Goal: Information Seeking & Learning: Learn about a topic

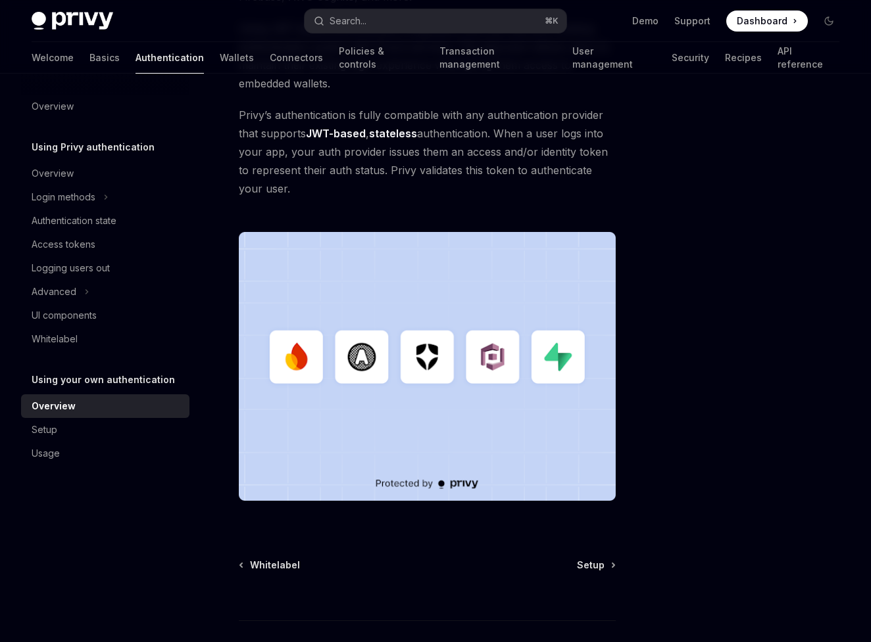
scroll to position [331, 0]
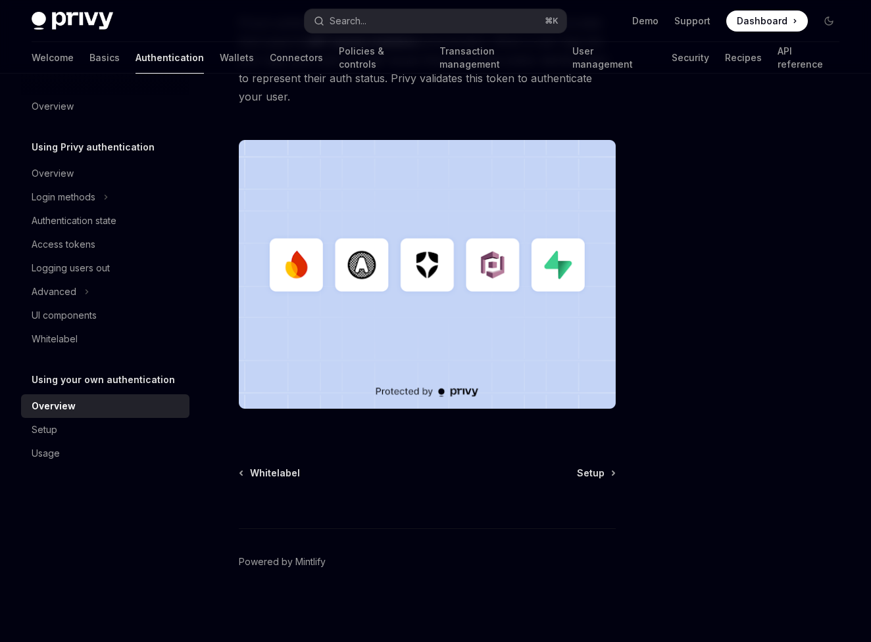
click at [589, 480] on div at bounding box center [427, 504] width 377 height 49
click at [588, 476] on span "Setup" at bounding box center [591, 473] width 28 height 13
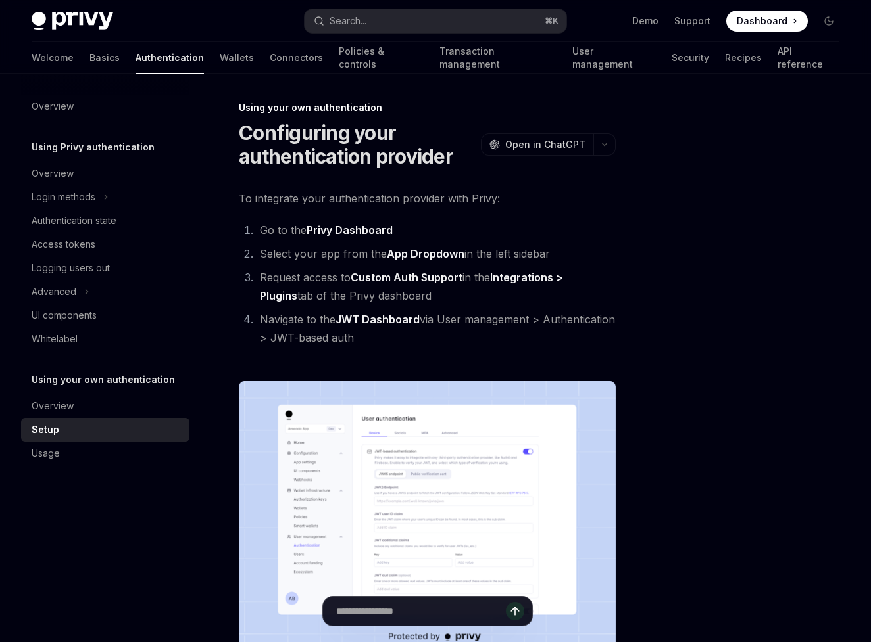
scroll to position [596, 0]
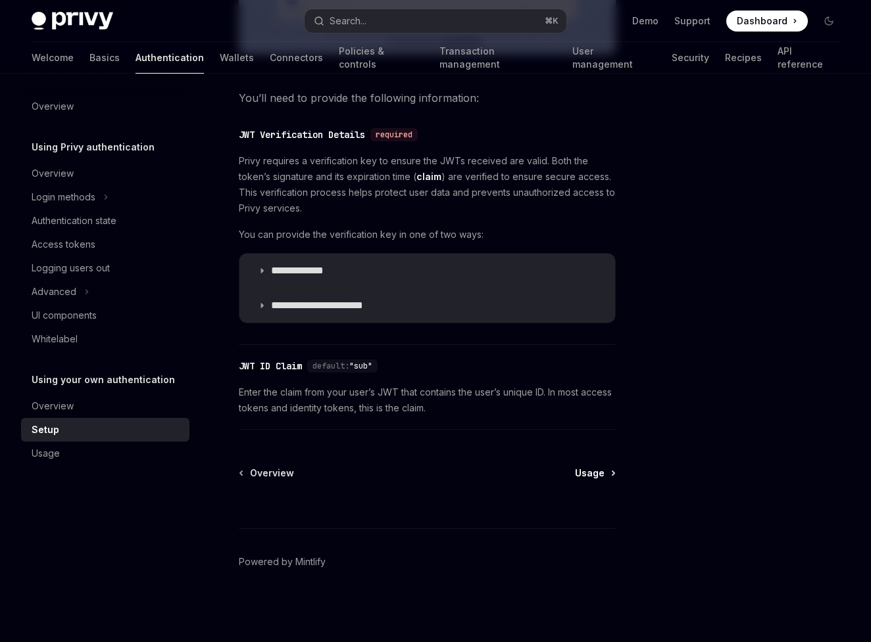
click at [581, 473] on span "Usage" at bounding box center [590, 473] width 30 height 13
type textarea "*"
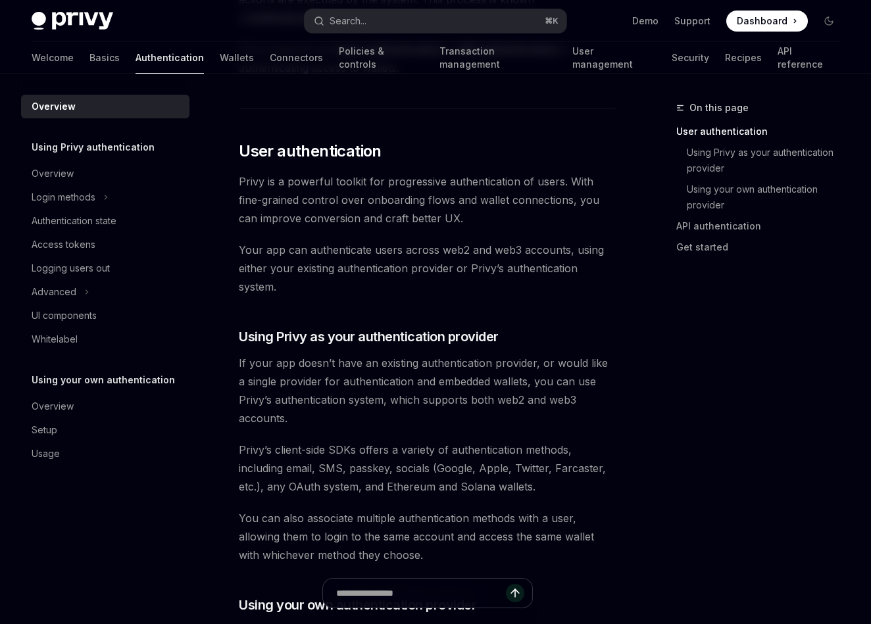
scroll to position [233, 0]
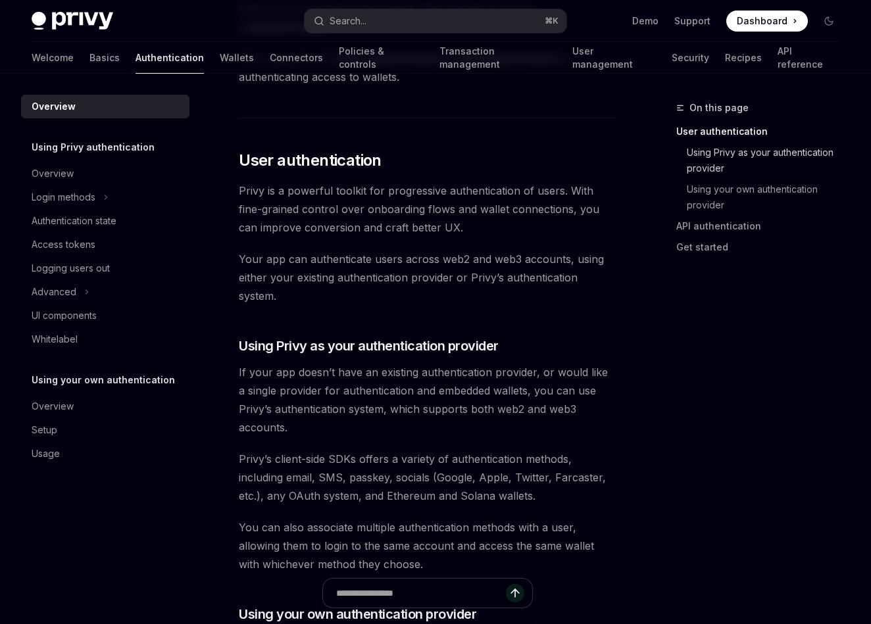
click at [727, 149] on link "Using Privy as your authentication provider" at bounding box center [767, 160] width 163 height 37
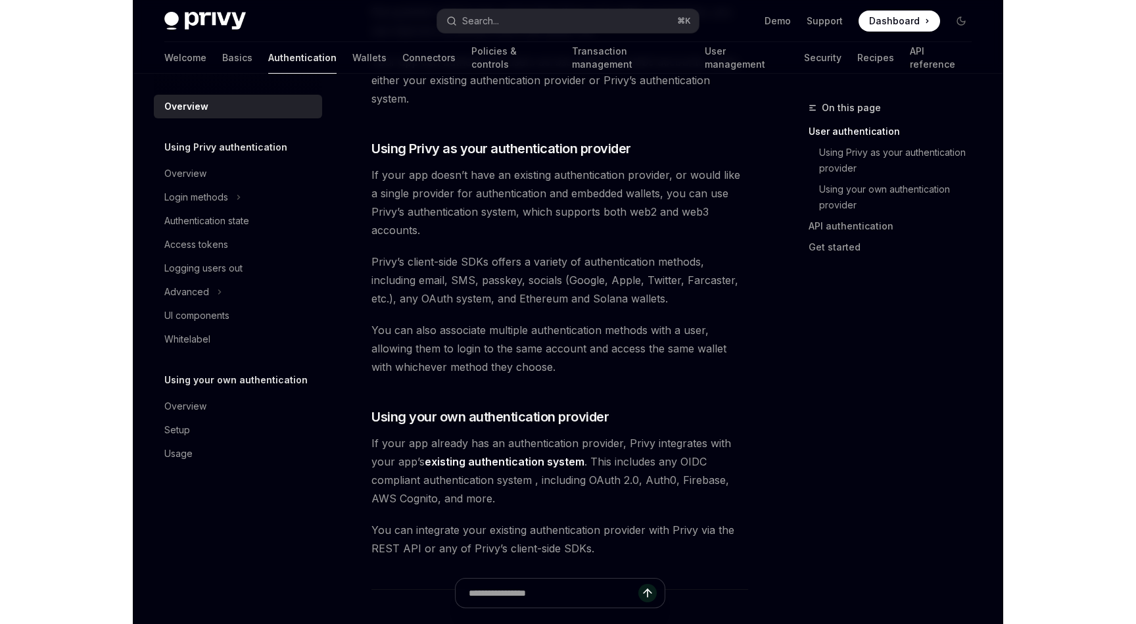
scroll to position [428, 0]
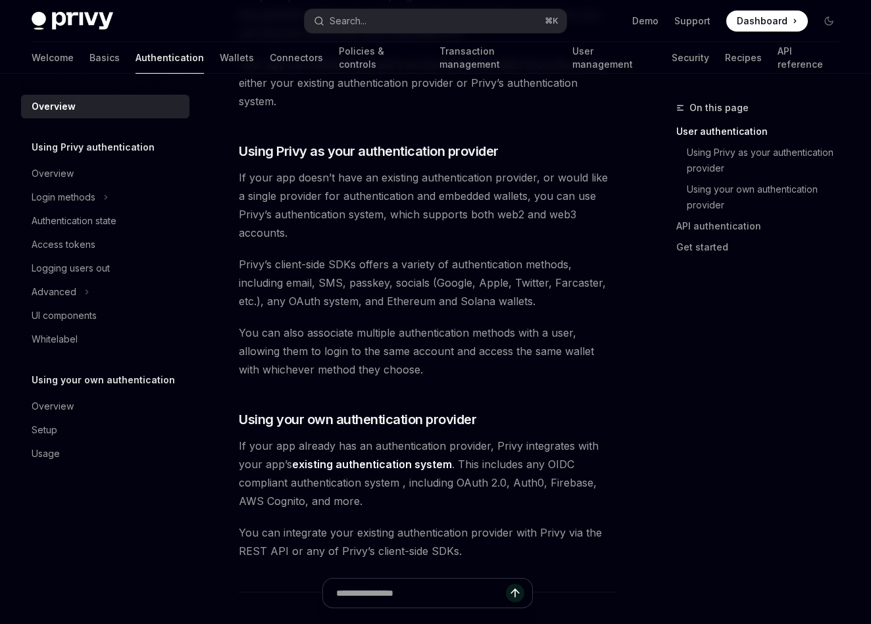
type textarea "*"
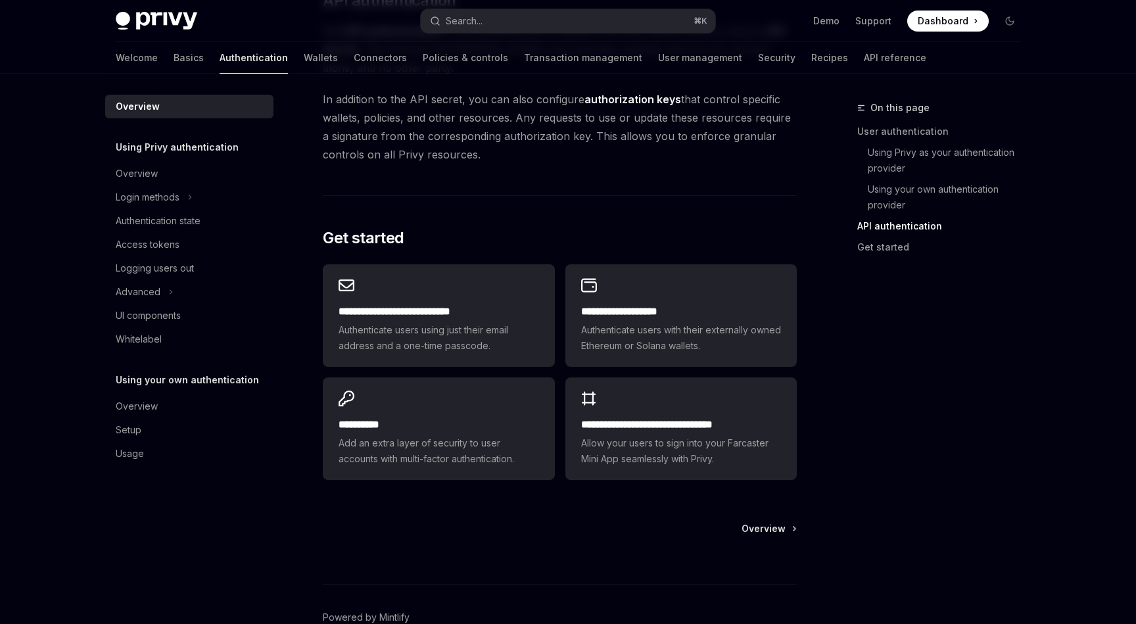
scroll to position [969, 0]
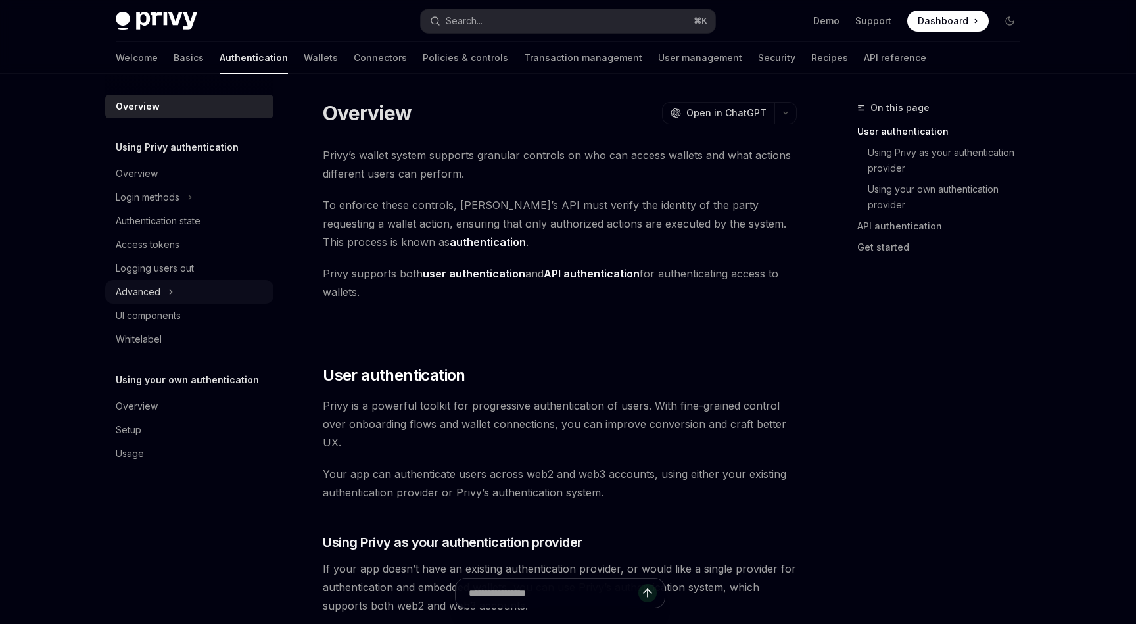
click at [153, 303] on div "Advanced" at bounding box center [189, 292] width 168 height 24
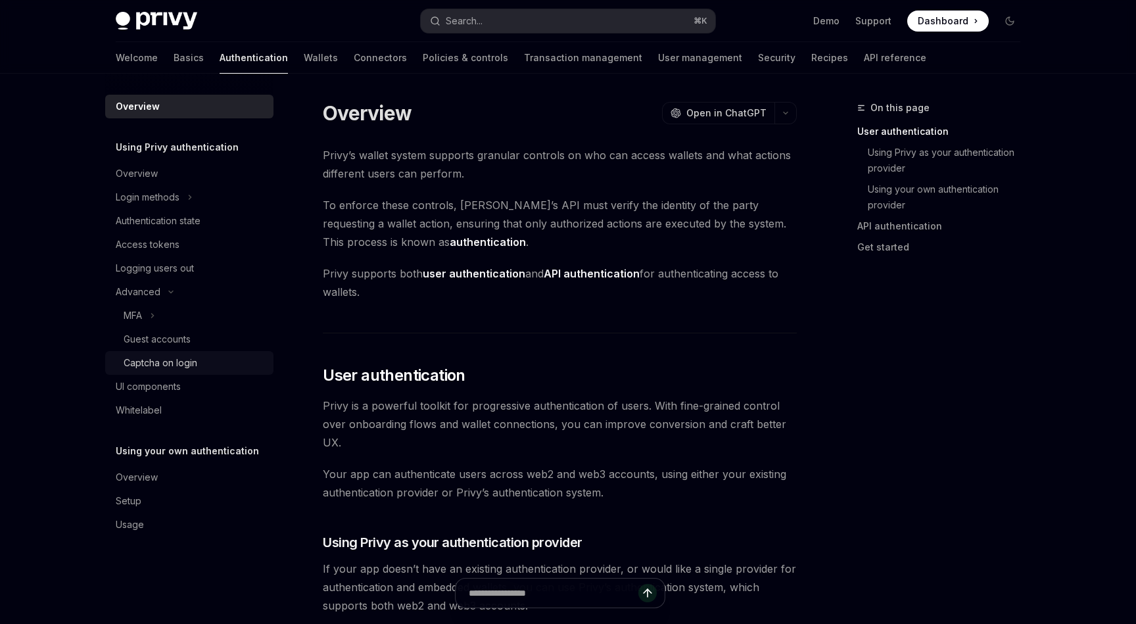
click at [147, 352] on link "Captcha on login" at bounding box center [189, 363] width 168 height 24
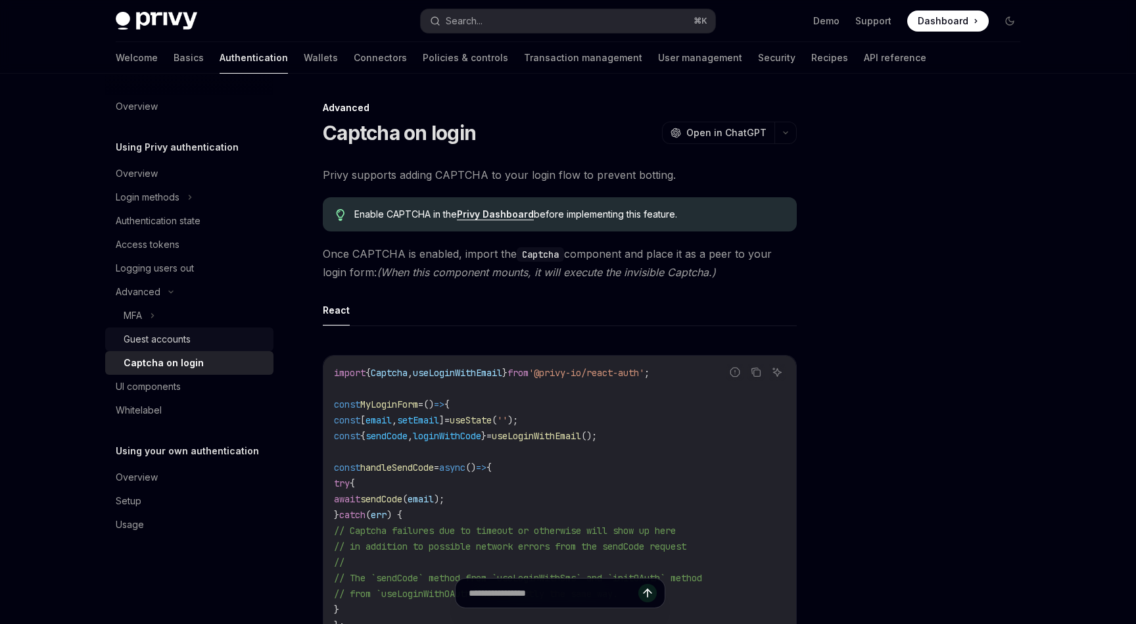
click at [150, 345] on div "Guest accounts" at bounding box center [157, 339] width 67 height 16
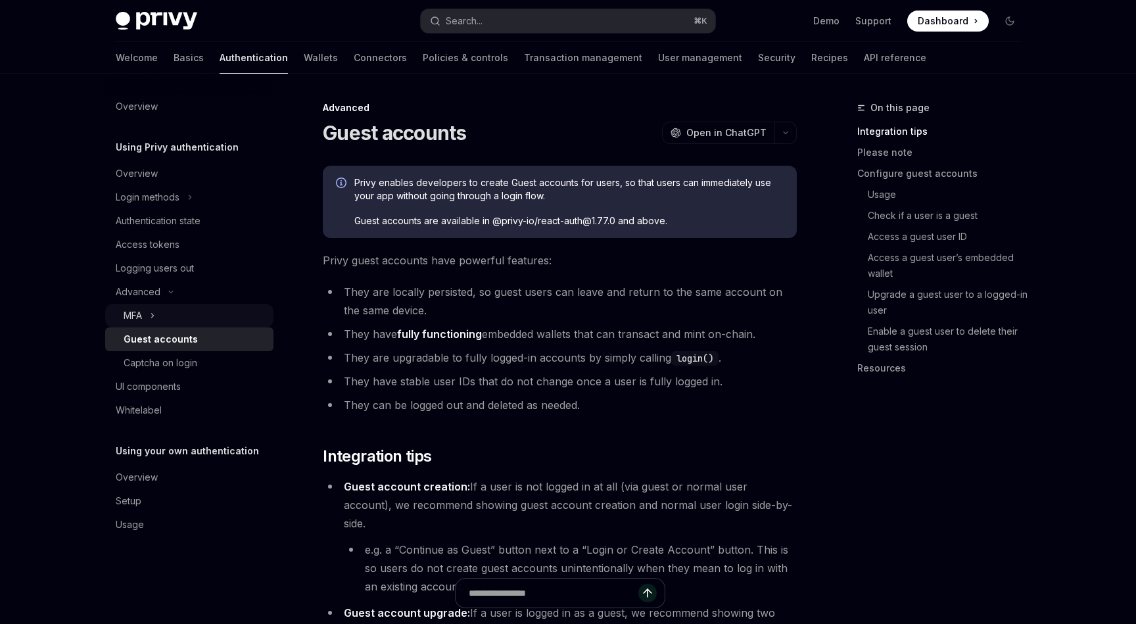
click at [156, 326] on div "MFA" at bounding box center [189, 316] width 168 height 24
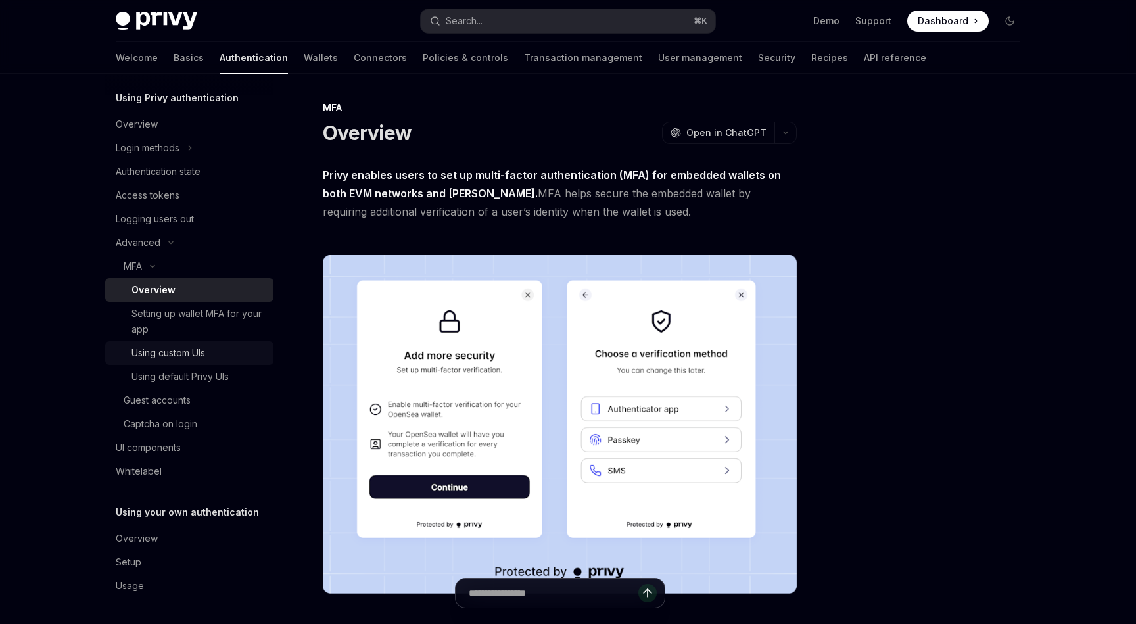
scroll to position [49, 0]
click at [146, 520] on div "Using your own authentication Overview Setup Usage" at bounding box center [189, 550] width 168 height 93
click at [141, 529] on link "Overview" at bounding box center [189, 539] width 168 height 24
type textarea "*"
